Goal: Transaction & Acquisition: Purchase product/service

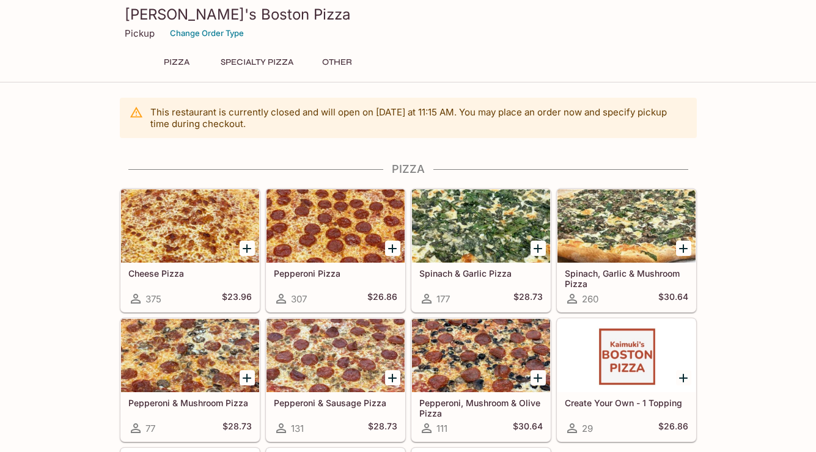
click at [249, 64] on button "Specialty Pizza" at bounding box center [257, 62] width 86 height 17
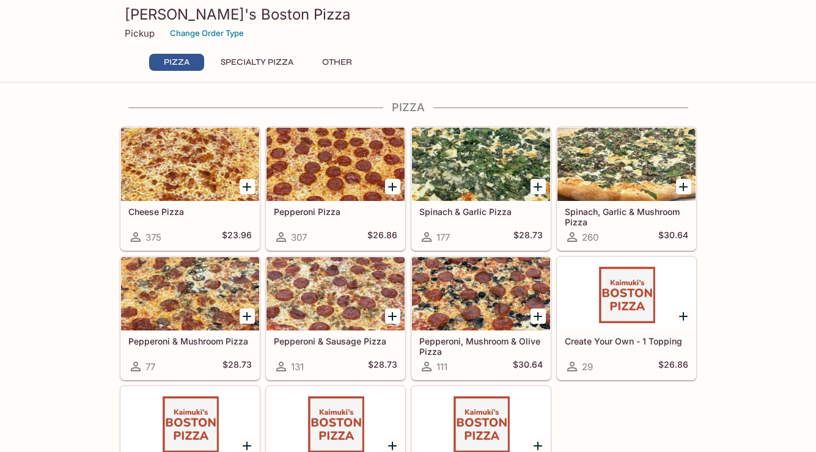
scroll to position [61, 0]
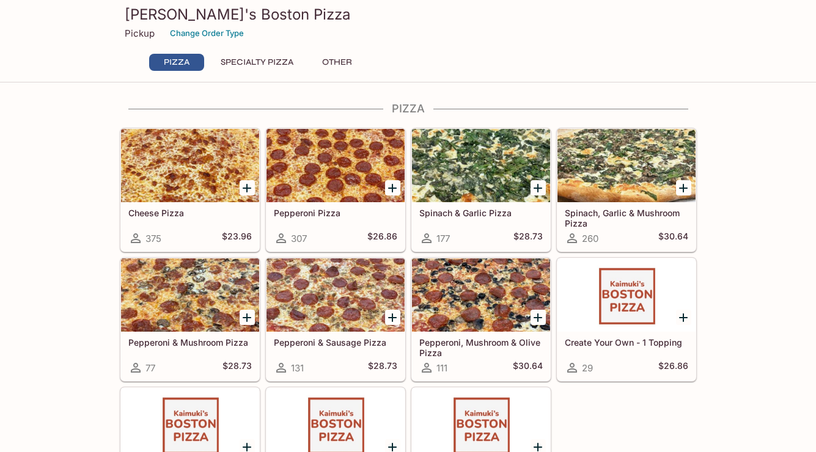
click at [463, 208] on h5 "Spinach & Garlic Pizza" at bounding box center [480, 213] width 123 height 10
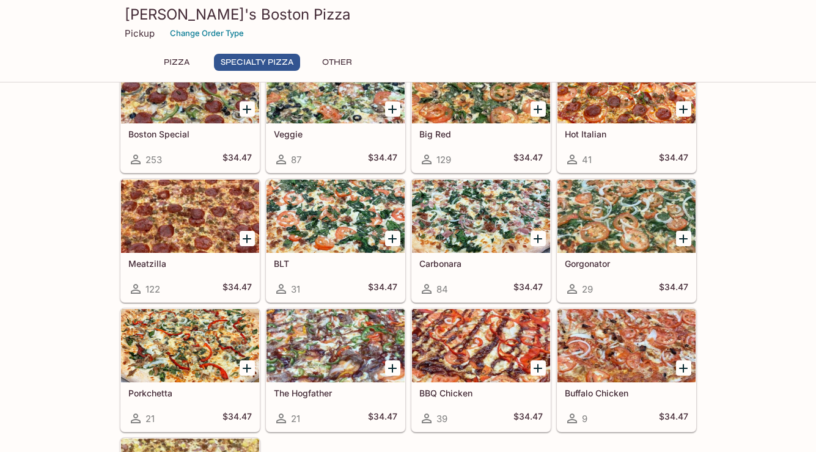
scroll to position [574, 0]
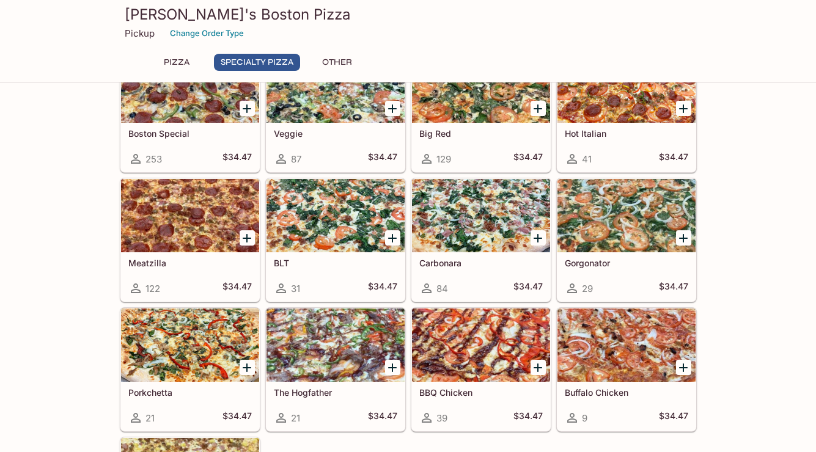
click at [323, 244] on div at bounding box center [335, 215] width 138 height 73
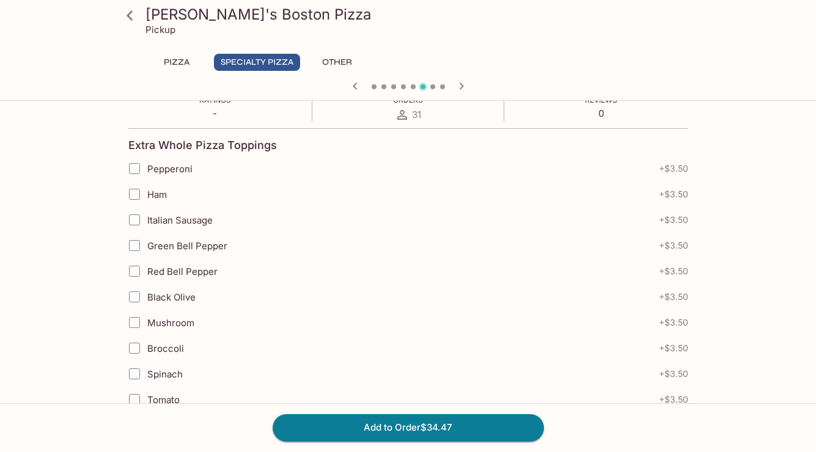
scroll to position [163, 0]
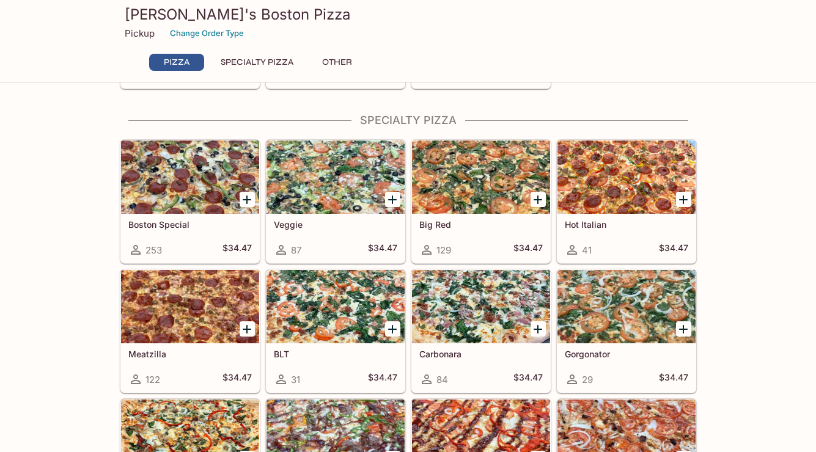
scroll to position [487, 0]
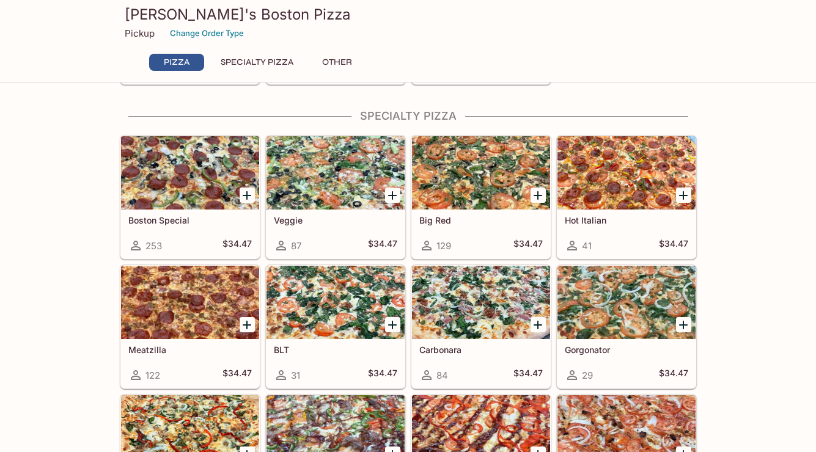
click at [207, 188] on div at bounding box center [190, 172] width 138 height 73
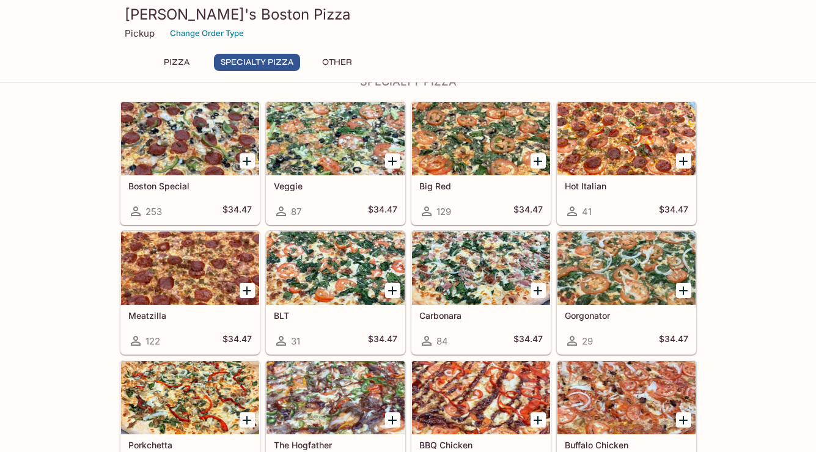
scroll to position [515, 0]
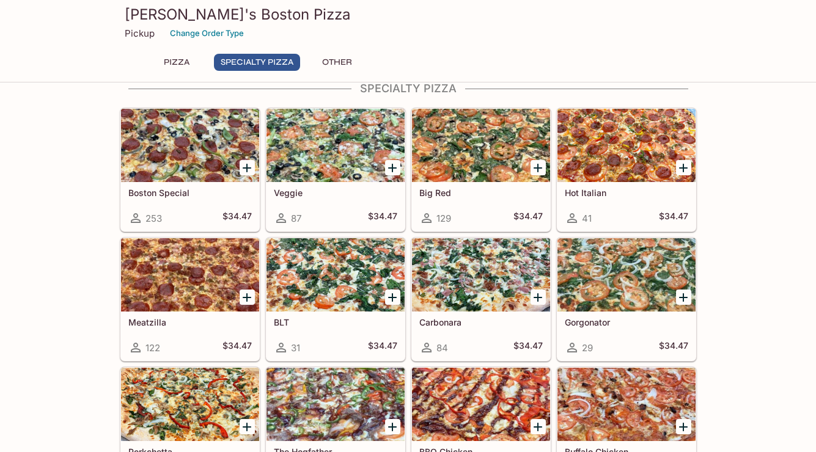
click at [438, 288] on div at bounding box center [481, 274] width 138 height 73
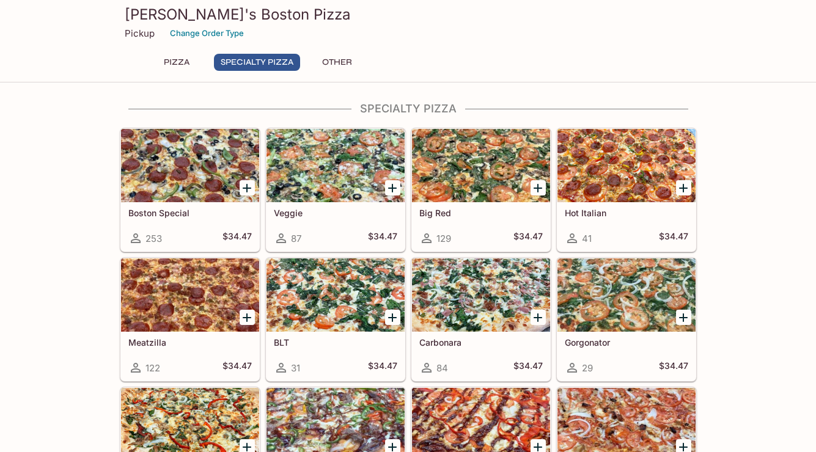
scroll to position [499, 0]
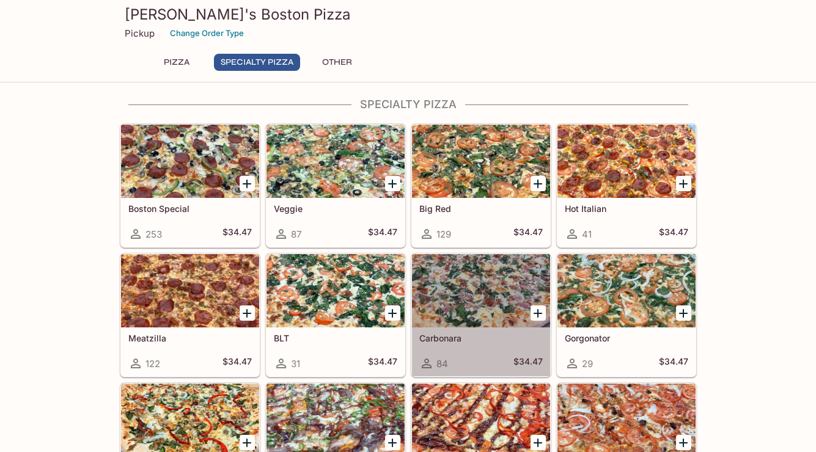
click at [475, 303] on div at bounding box center [481, 290] width 138 height 73
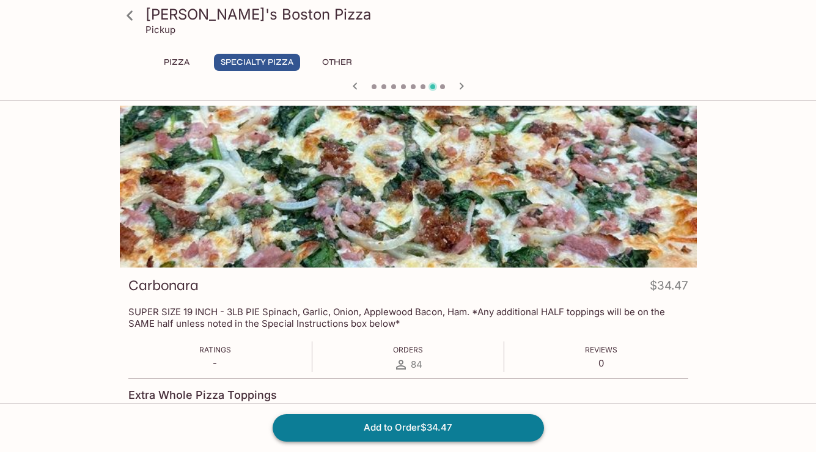
click at [409, 429] on button "Add to Order $34.47" at bounding box center [408, 427] width 271 height 27
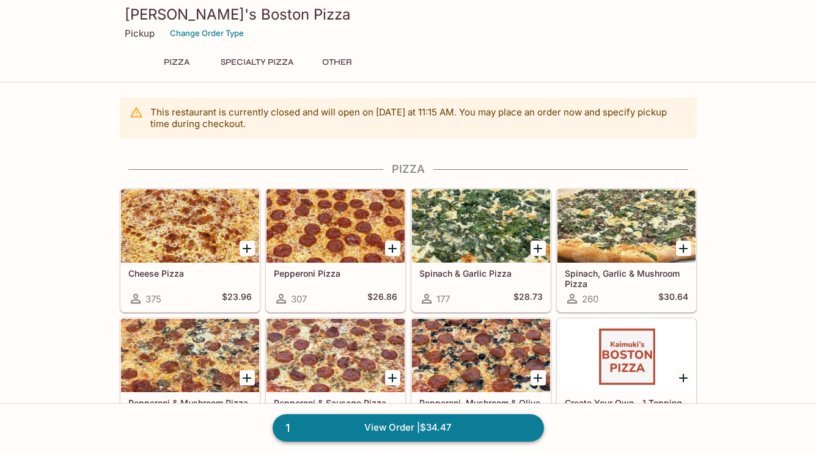
click at [411, 427] on link "1 View Order | $34.47" at bounding box center [408, 427] width 271 height 27
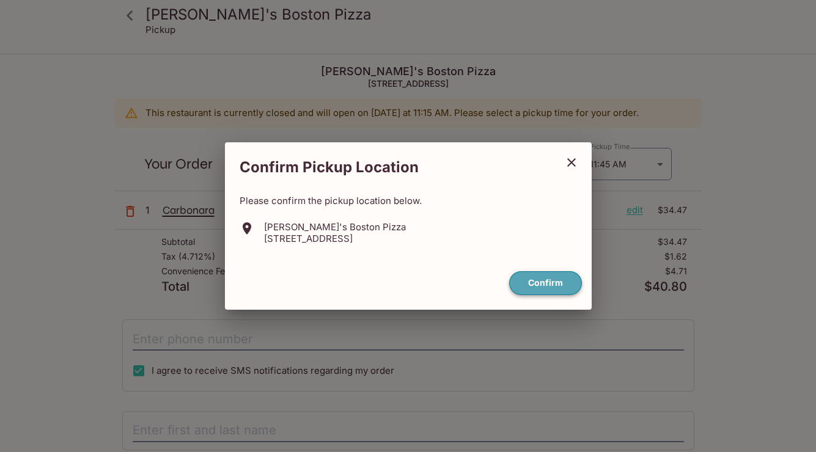
click at [523, 283] on button "Confirm" at bounding box center [545, 283] width 73 height 24
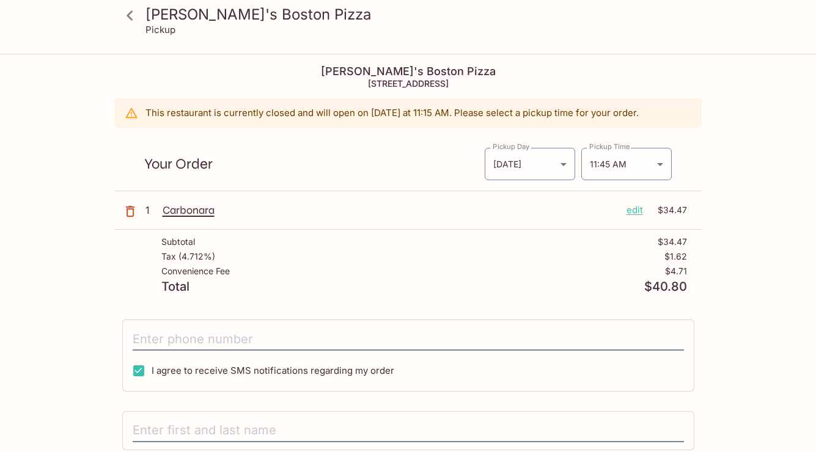
scroll to position [18, 0]
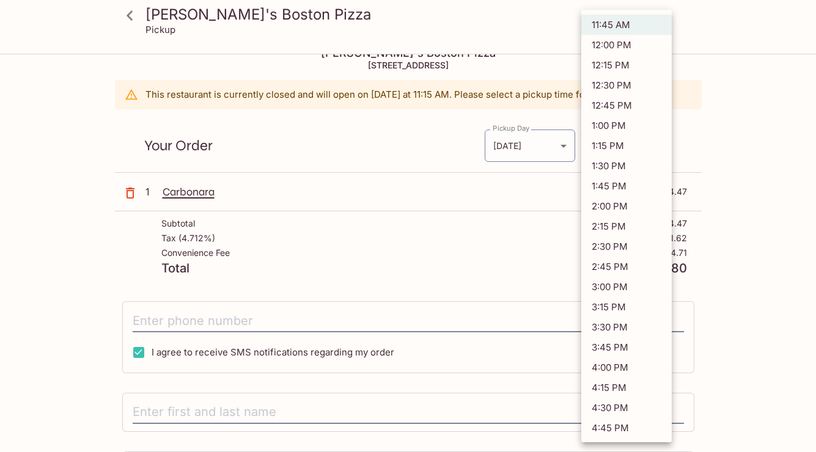
click at [658, 145] on body "[PERSON_NAME]'s Boston Pizza Pickup [PERSON_NAME]'s Boston Pizza [STREET_ADDRES…" at bounding box center [408, 263] width 816 height 452
click at [612, 187] on li "1:45 PM" at bounding box center [626, 186] width 90 height 20
type input "[DATE]T23:45:00.000000Z"
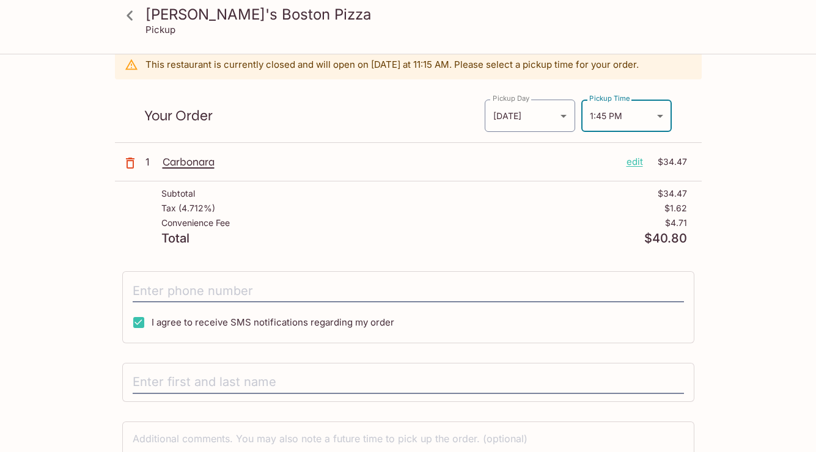
scroll to position [57, 0]
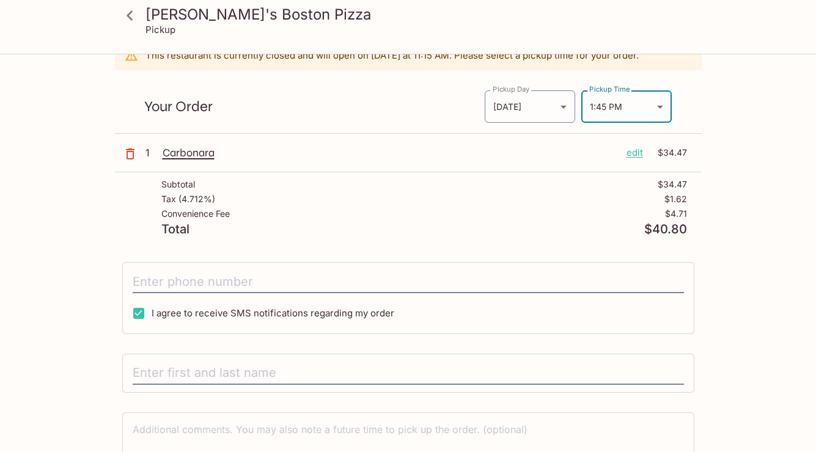
click at [140, 314] on input "I agree to receive SMS notifications regarding my order" at bounding box center [139, 313] width 24 height 24
checkbox input "false"
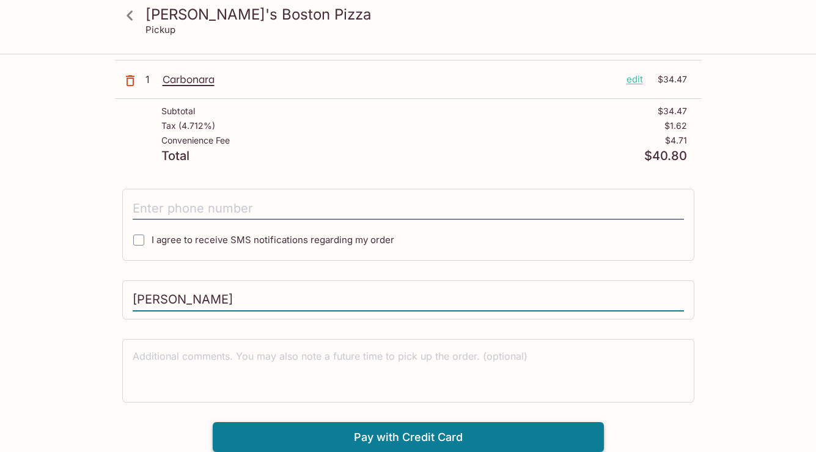
scroll to position [131, 0]
type input "[PERSON_NAME]"
click at [383, 444] on button "Pay with Credit Card" at bounding box center [408, 437] width 391 height 31
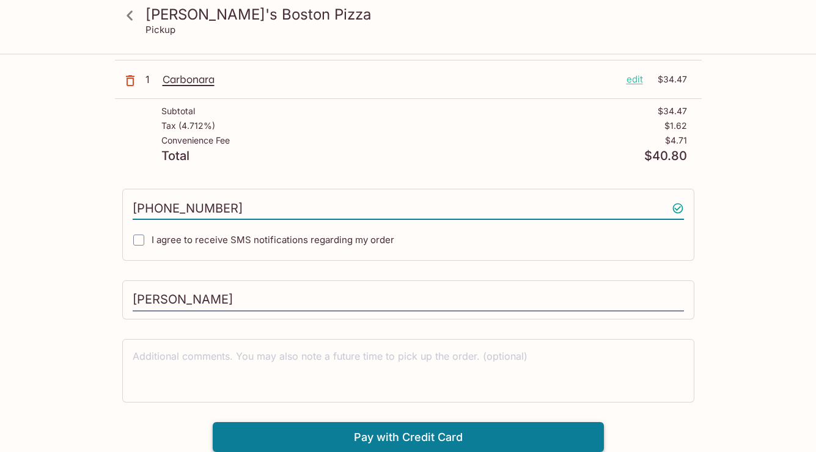
type input "[PHONE_NUMBER]"
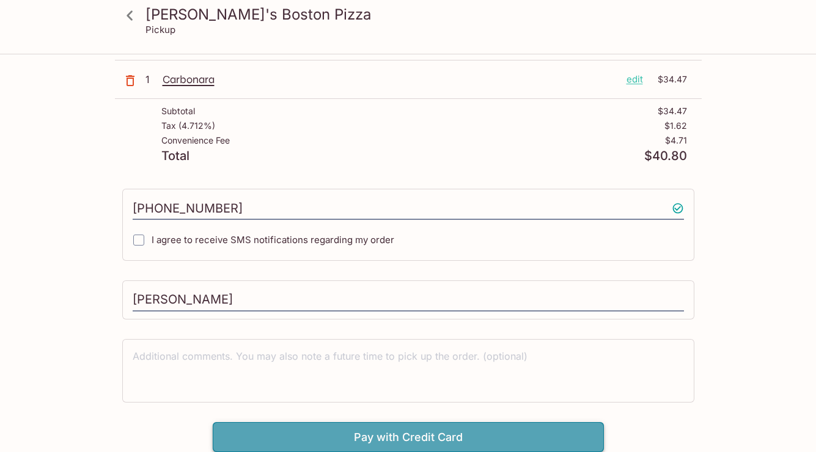
click at [410, 436] on button "Pay with Credit Card" at bounding box center [408, 437] width 391 height 31
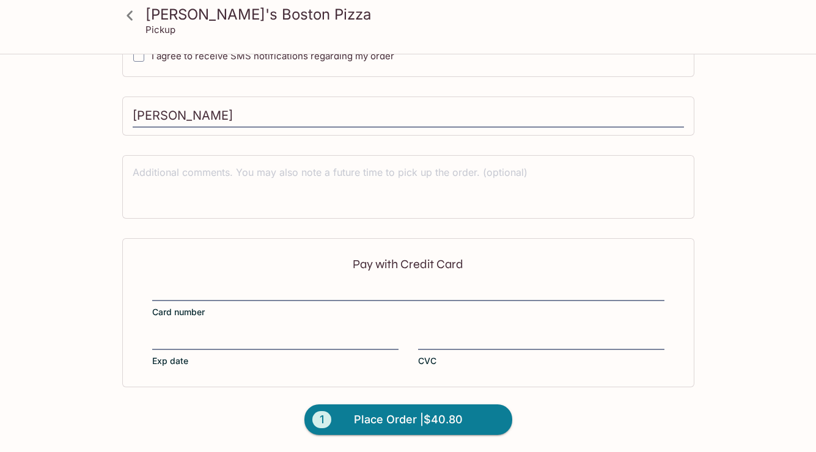
scroll to position [314, 0]
click at [245, 284] on div "Pay with Credit Card Card number Exp date CVC" at bounding box center [408, 313] width 572 height 149
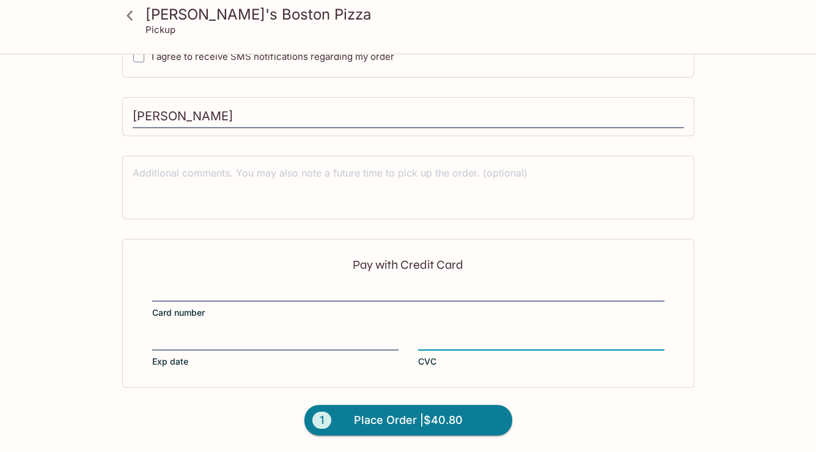
click at [410, 384] on div "Pay with Credit Card Card number Exp date CVC" at bounding box center [408, 313] width 572 height 149
click at [406, 422] on span "Place Order | $40.80" at bounding box center [408, 421] width 109 height 20
